Goal: Information Seeking & Learning: Find specific fact

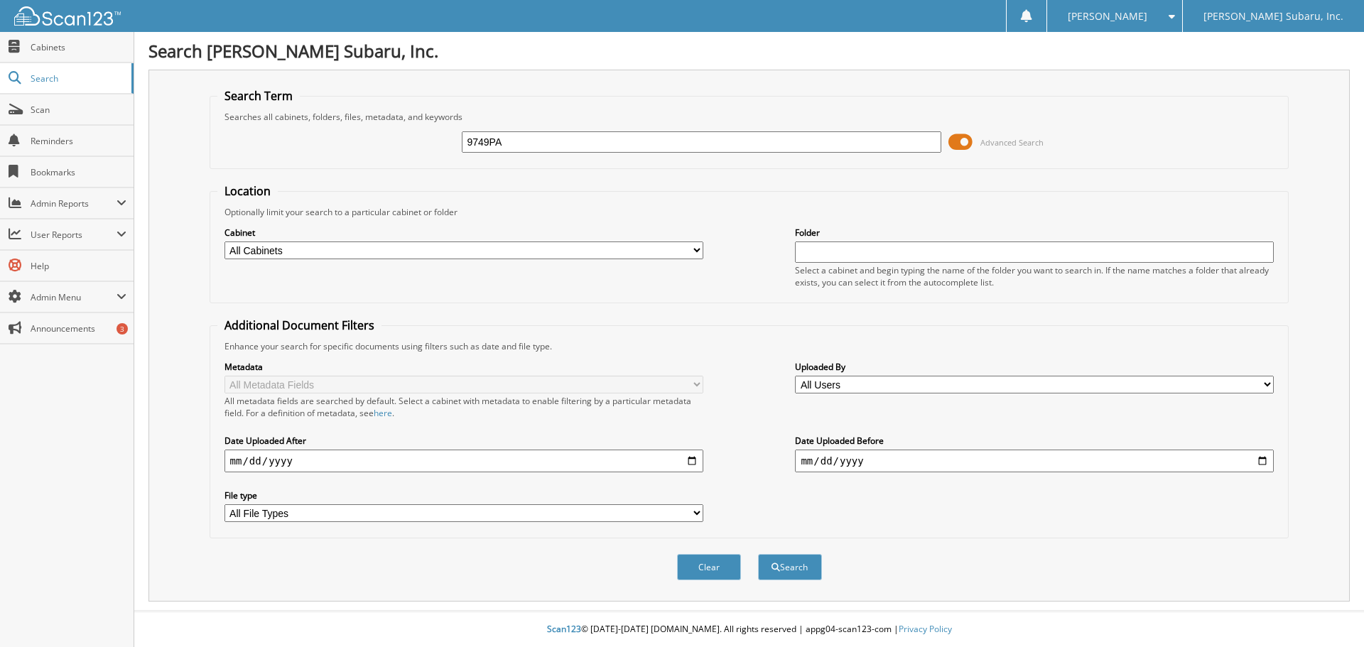
type input "9749PA"
click at [758, 554] on button "Search" at bounding box center [790, 567] width 64 height 26
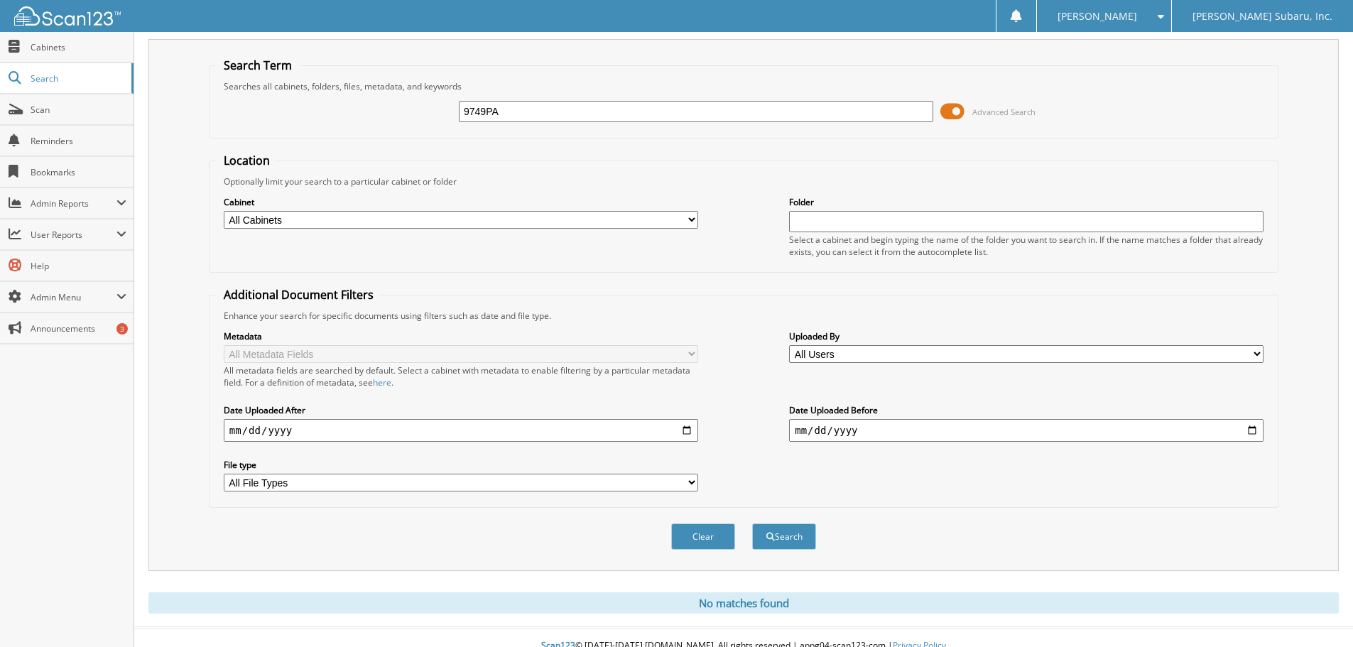
scroll to position [48, 0]
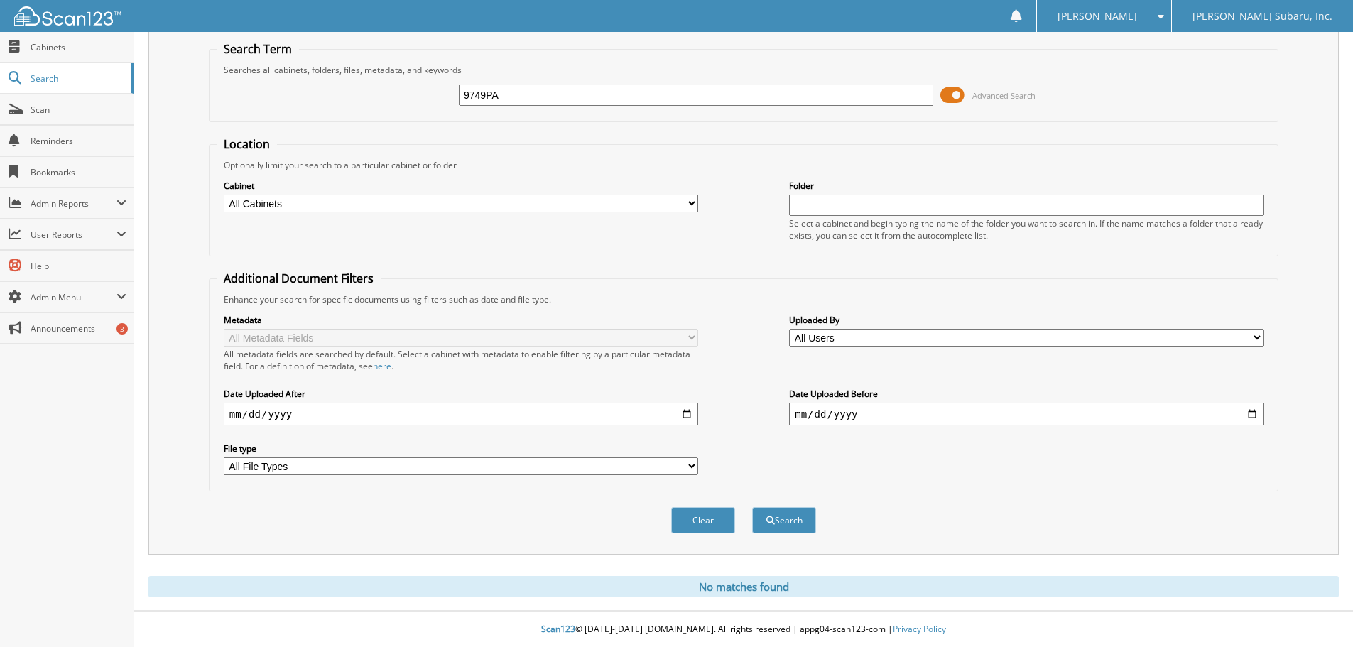
click at [536, 91] on input "9749PA" at bounding box center [696, 95] width 474 height 21
click at [536, 92] on input "9749PA" at bounding box center [696, 95] width 474 height 21
type input "SSLP108"
click at [752, 507] on button "Search" at bounding box center [784, 520] width 64 height 26
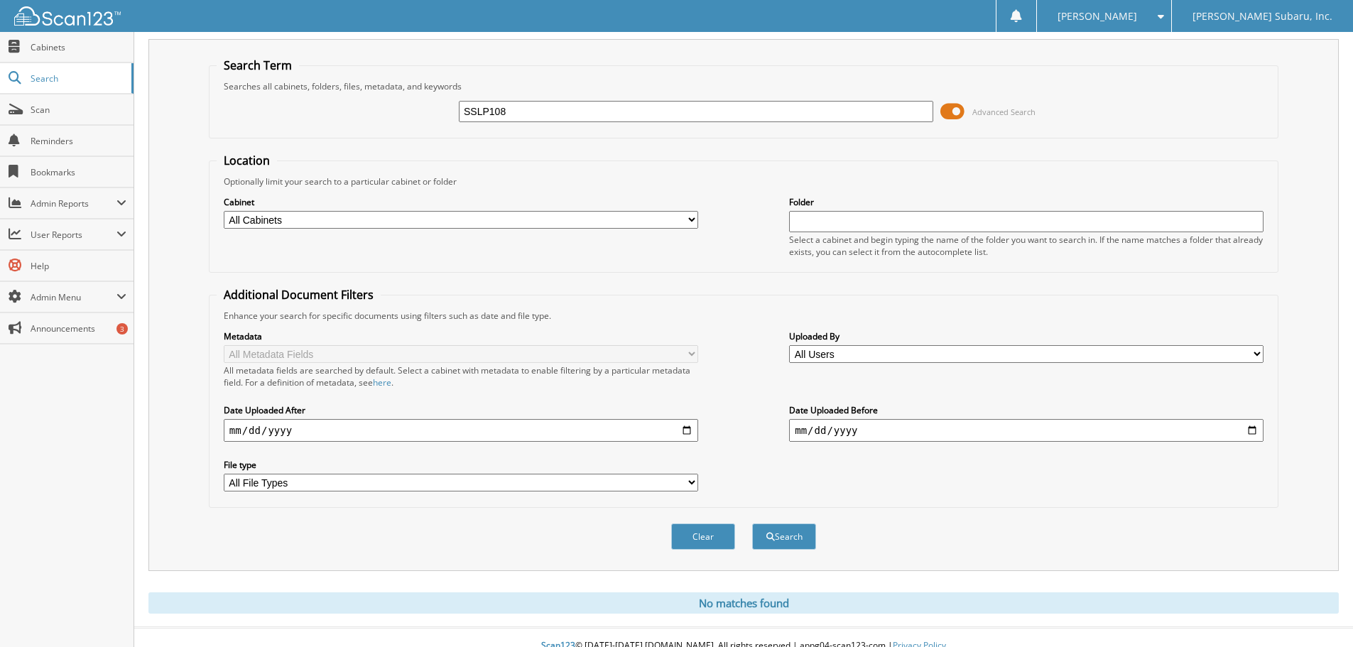
scroll to position [48, 0]
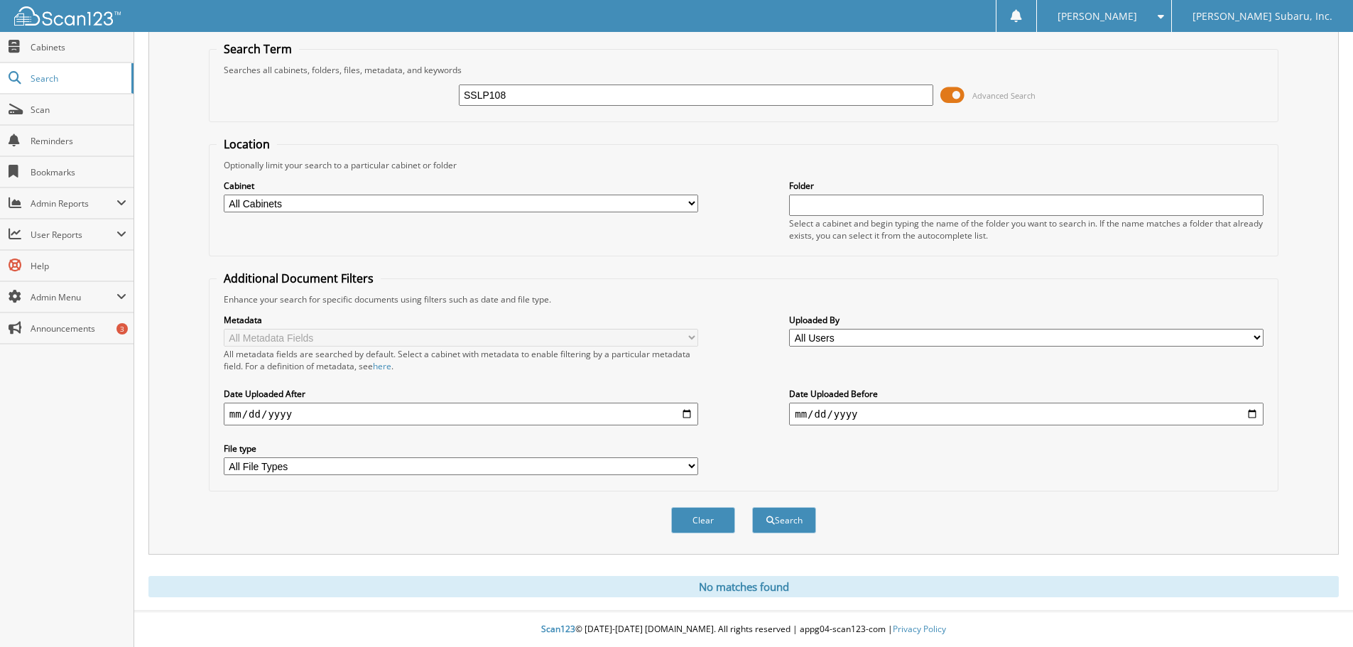
click at [516, 92] on input "SSLP108" at bounding box center [696, 95] width 474 height 21
type input "SSLP107"
click at [752, 507] on button "Search" at bounding box center [784, 520] width 64 height 26
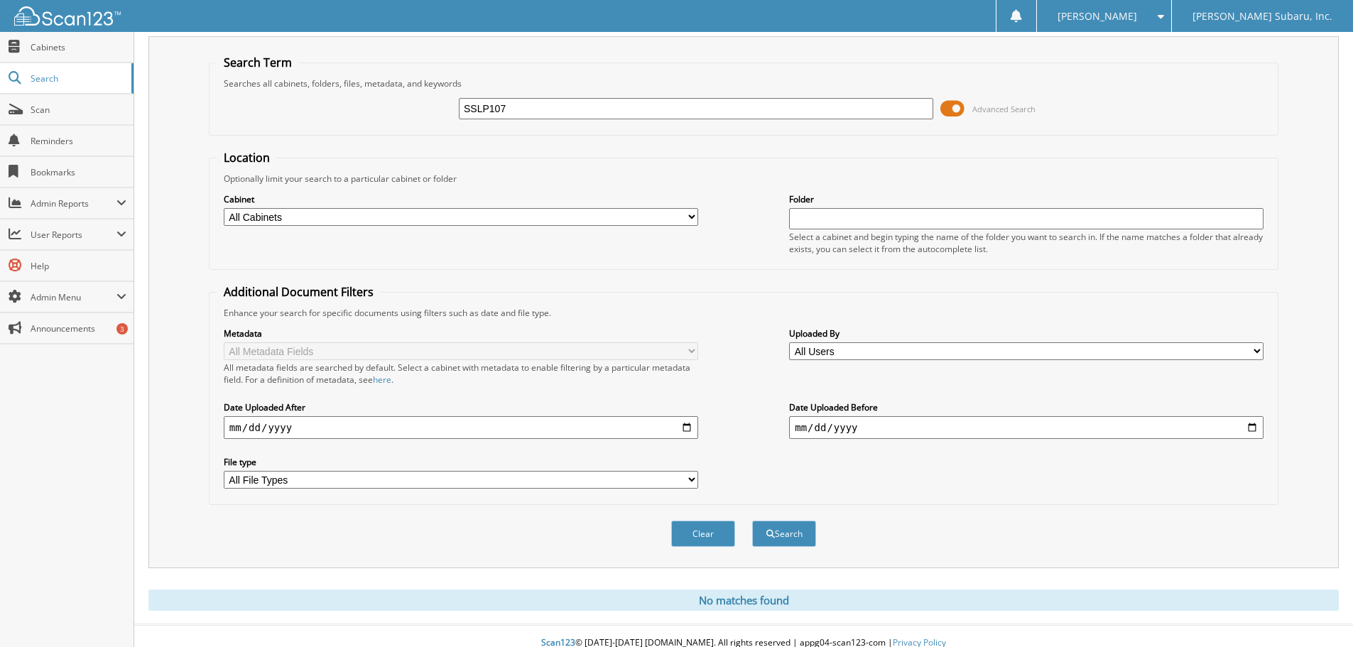
scroll to position [48, 0]
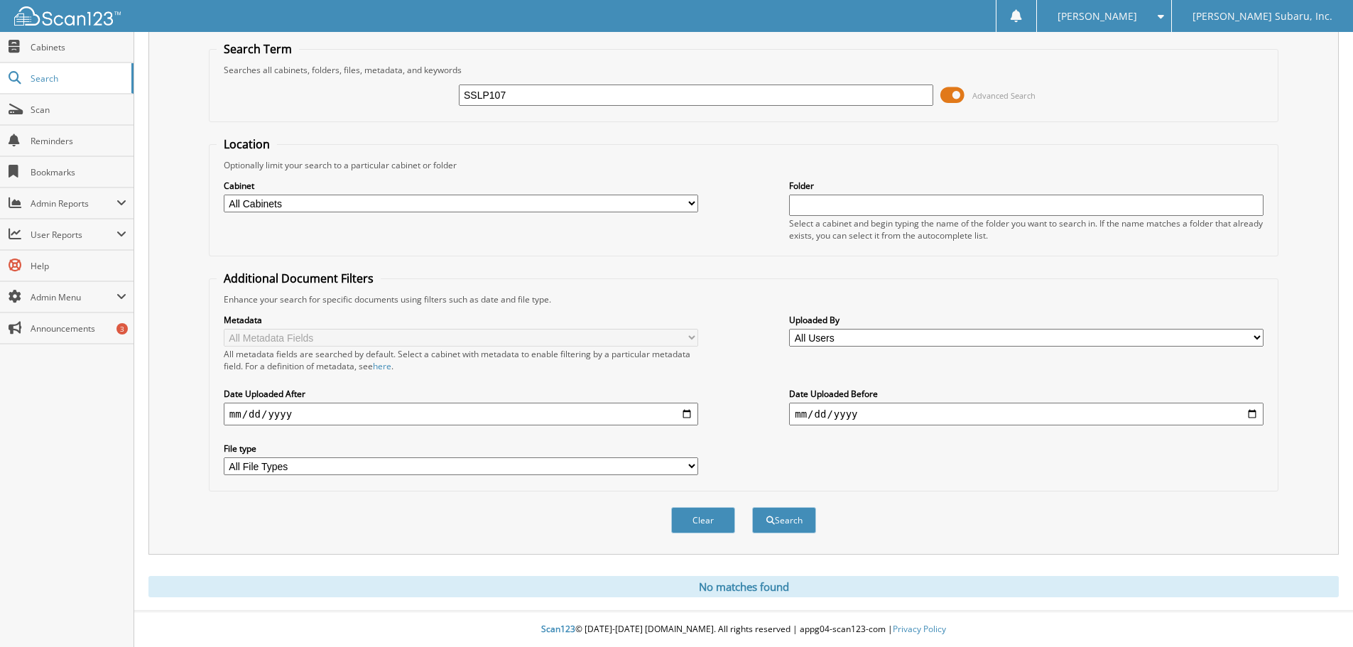
click at [515, 99] on input "SSLP107" at bounding box center [696, 95] width 474 height 21
type input "9748PA"
click at [752, 507] on button "Search" at bounding box center [784, 520] width 64 height 26
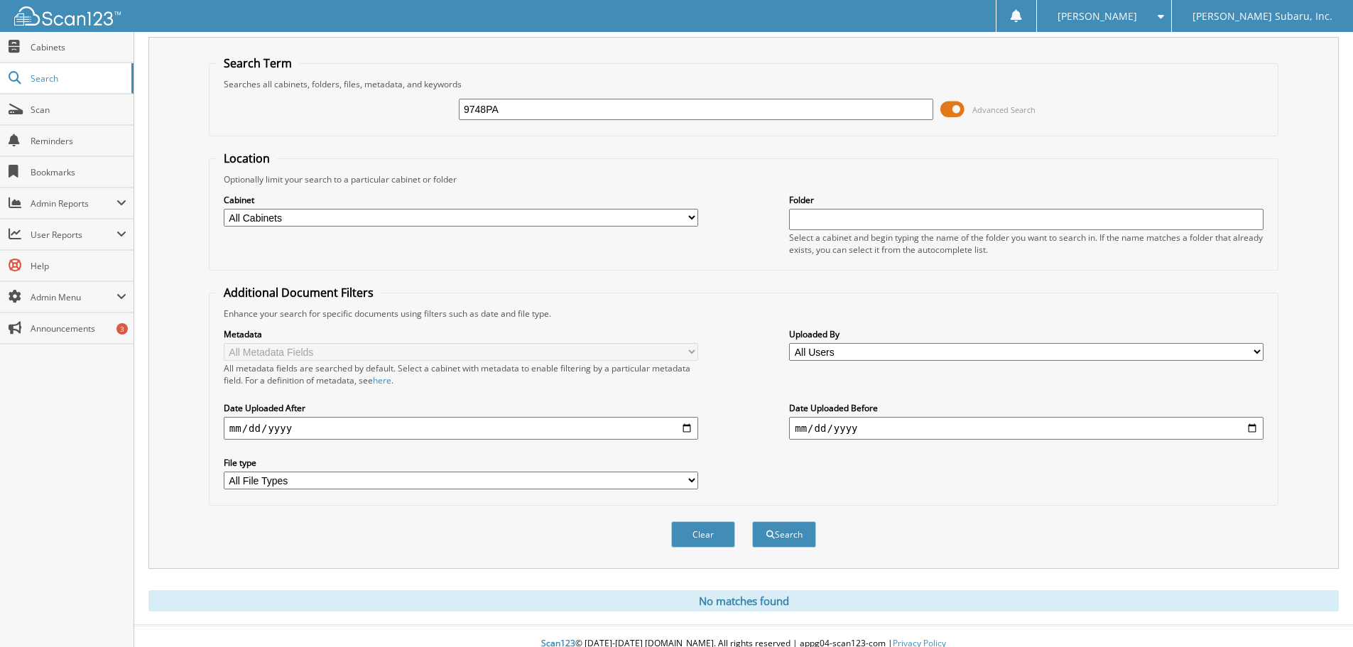
scroll to position [48, 0]
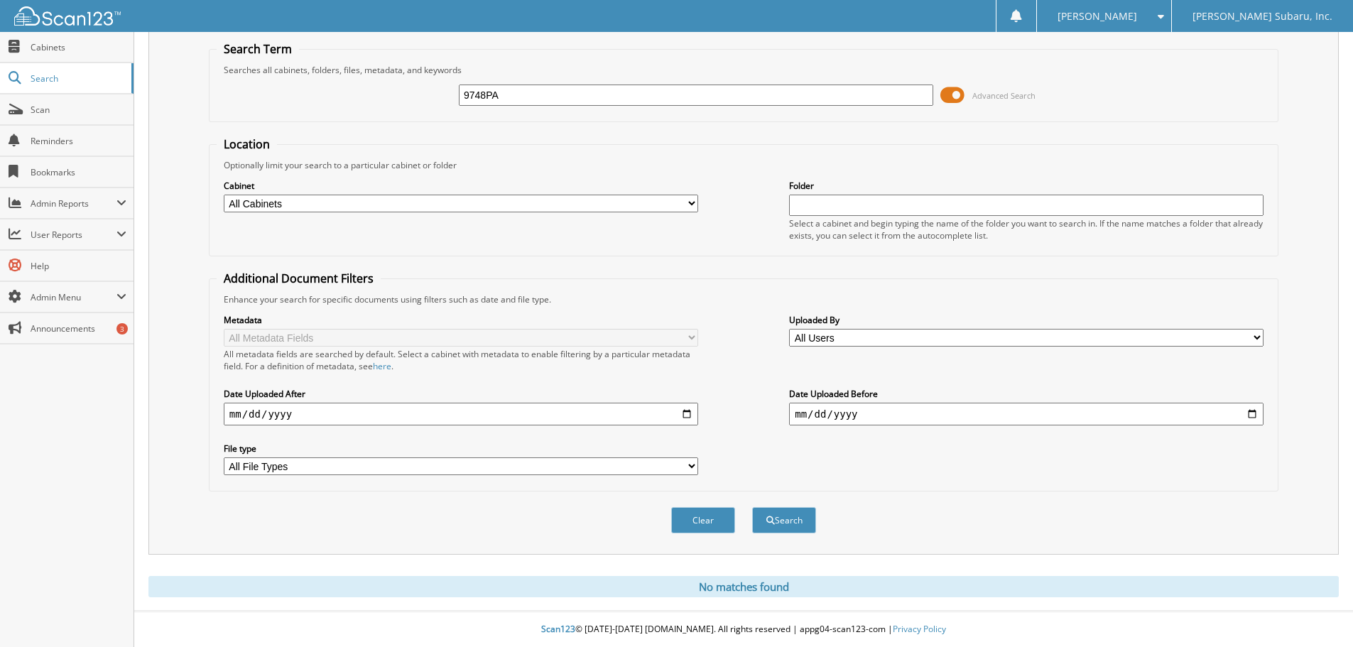
click at [524, 80] on div "9748PA Advanced Search" at bounding box center [744, 95] width 1054 height 38
click at [519, 94] on input "9748PA" at bounding box center [696, 95] width 474 height 21
type input "631S"
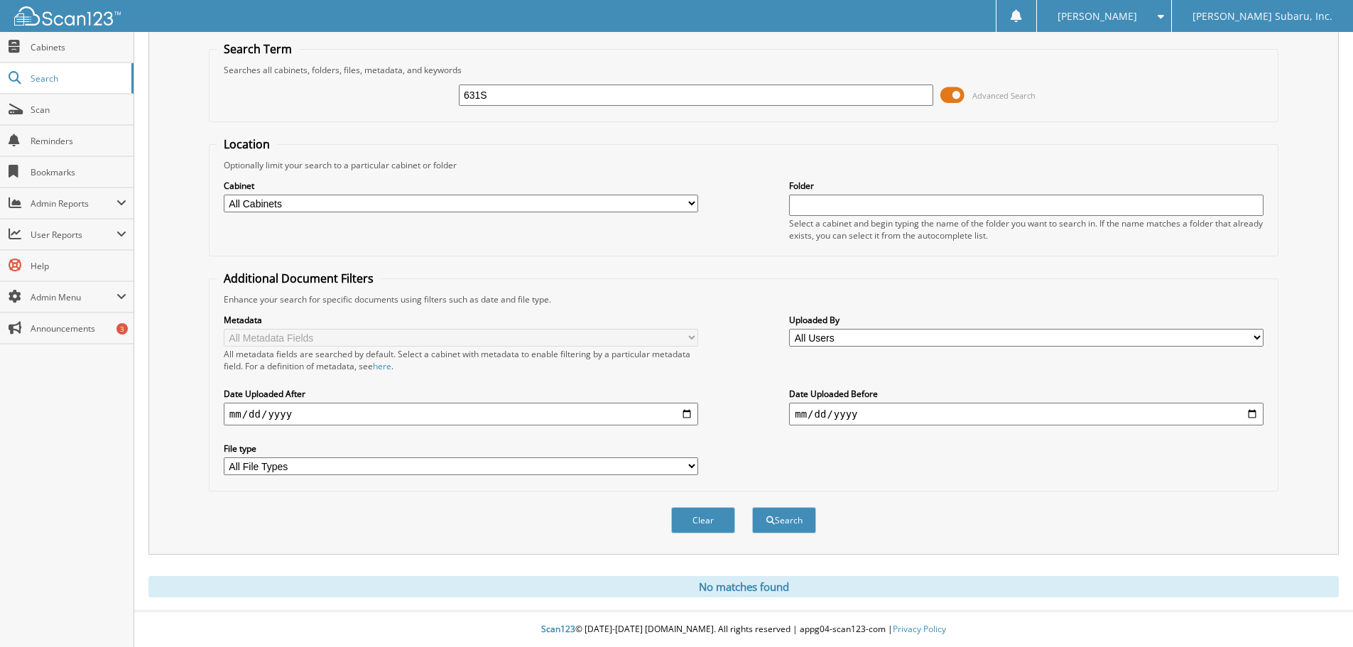
click at [752, 507] on button "Search" at bounding box center [784, 520] width 64 height 26
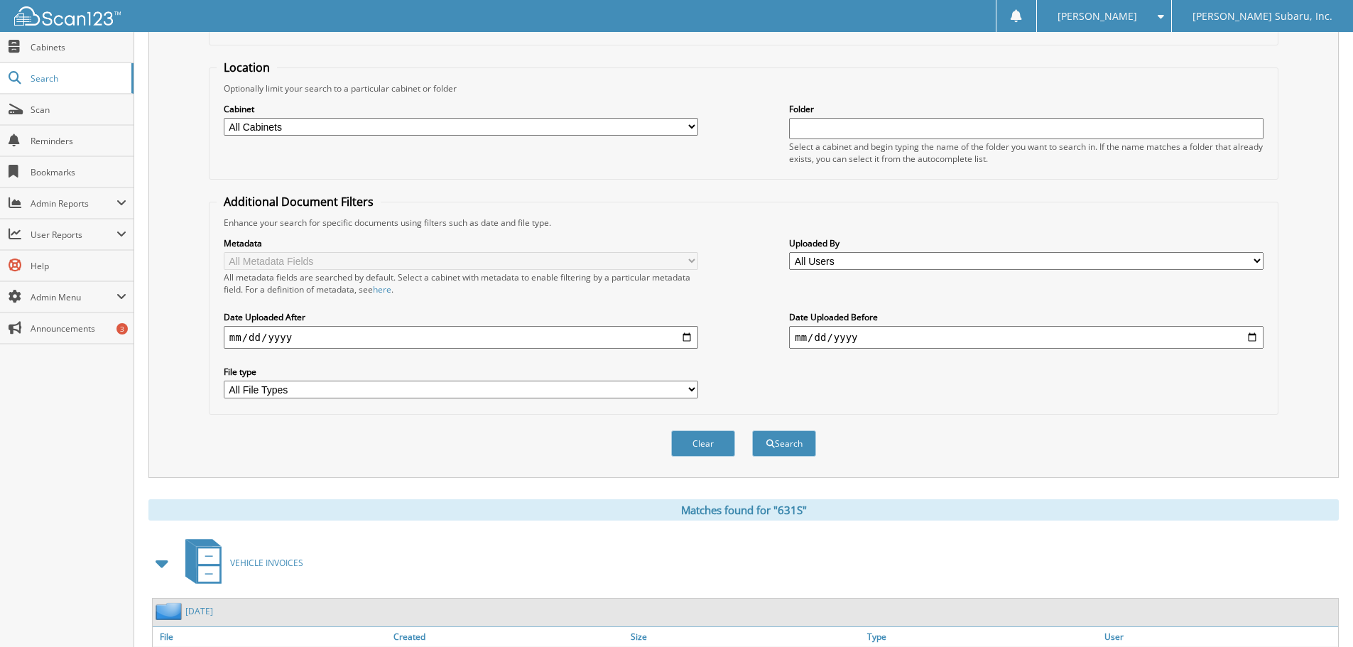
scroll to position [226, 0]
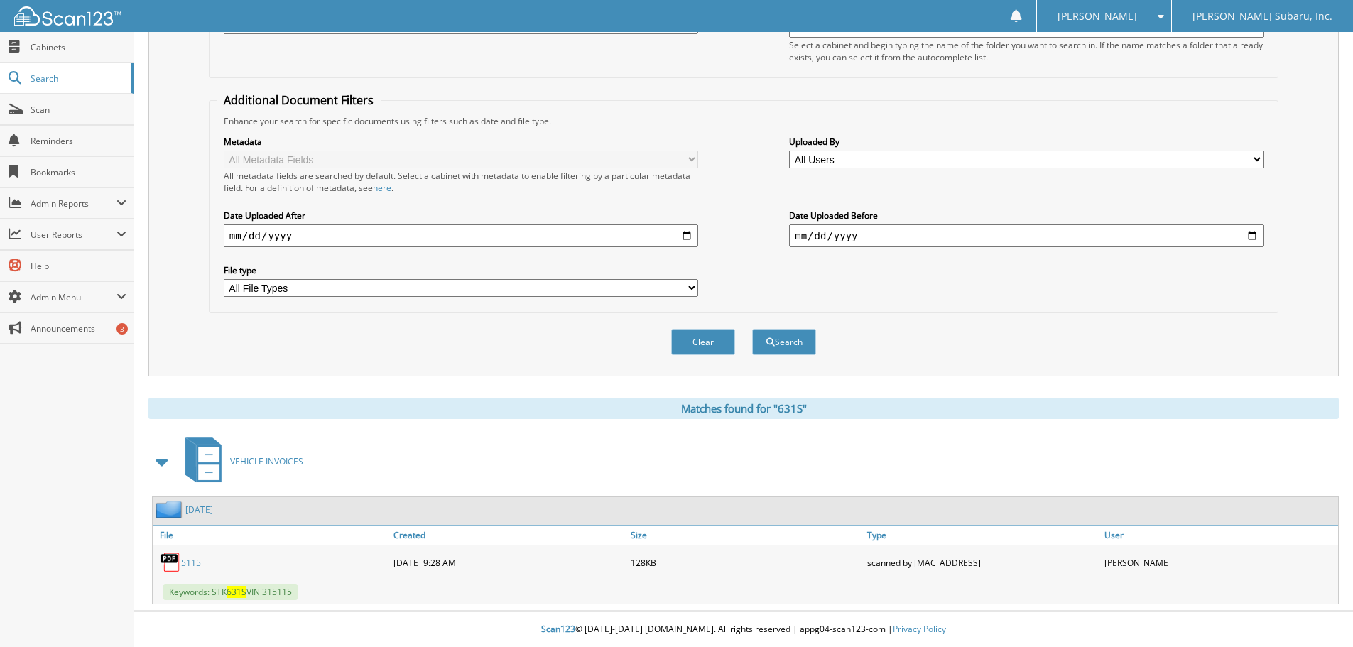
click at [188, 562] on link "5115" at bounding box center [191, 563] width 20 height 12
click at [70, 77] on span "Search" at bounding box center [78, 78] width 94 height 12
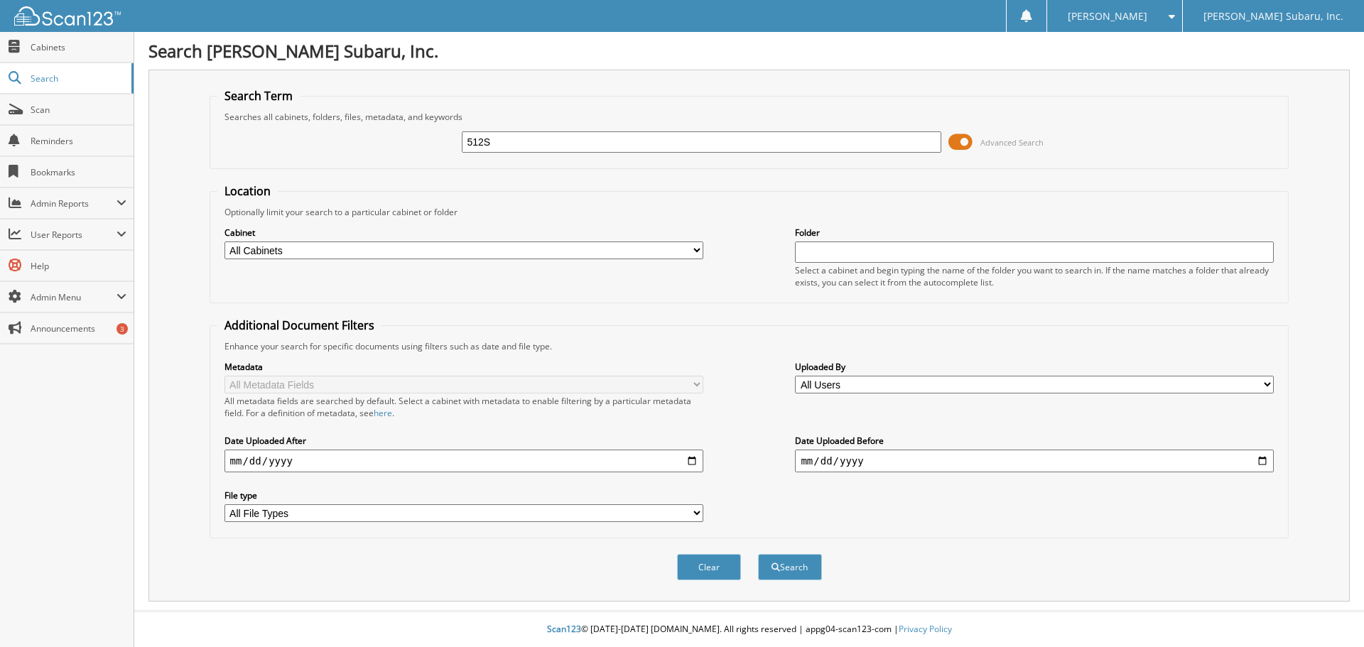
type input "512S"
click at [758, 554] on button "Search" at bounding box center [790, 567] width 64 height 26
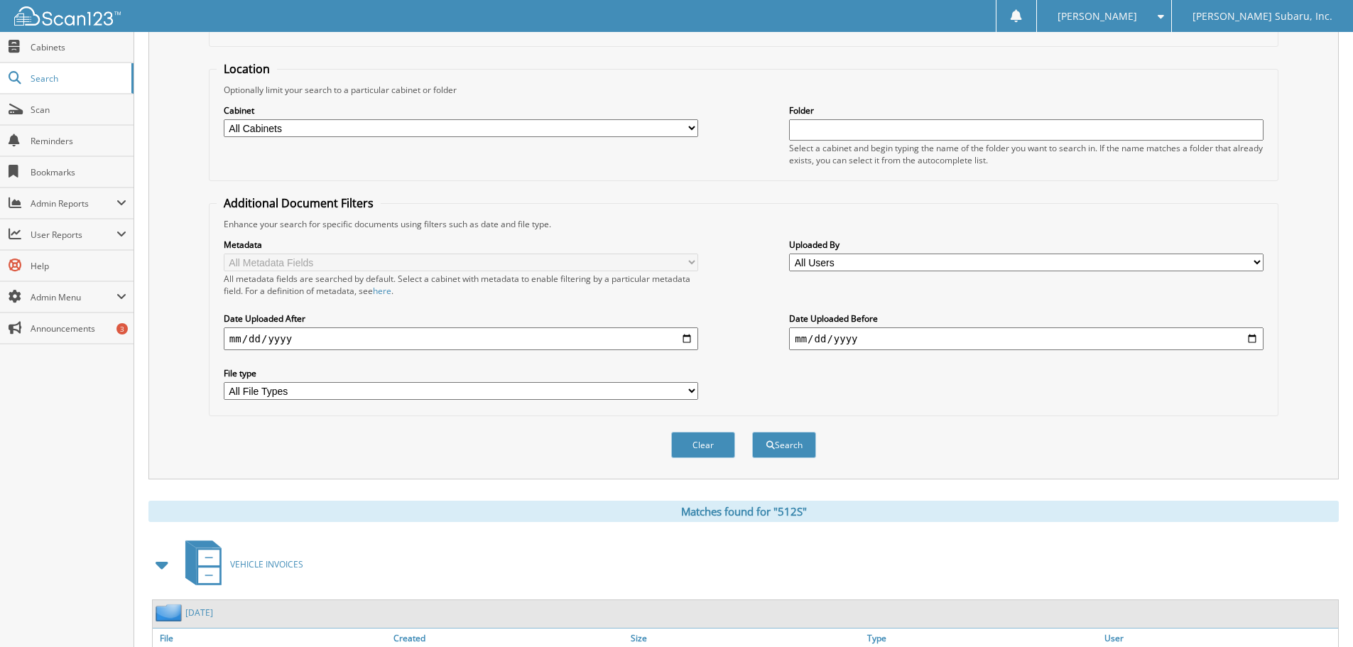
scroll to position [226, 0]
